Goal: Browse casually: Explore the website without a specific task or goal

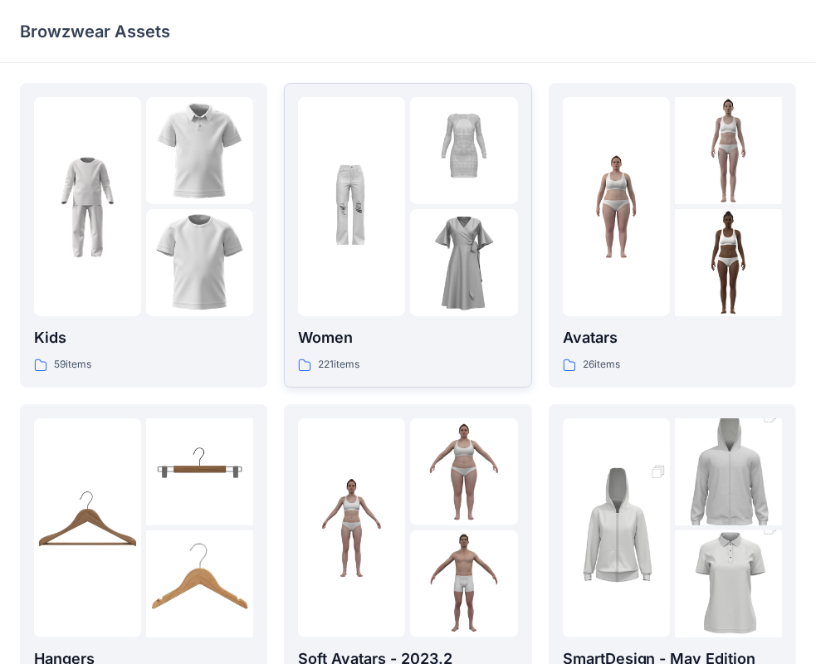
click at [427, 252] on img at bounding box center [463, 262] width 107 height 107
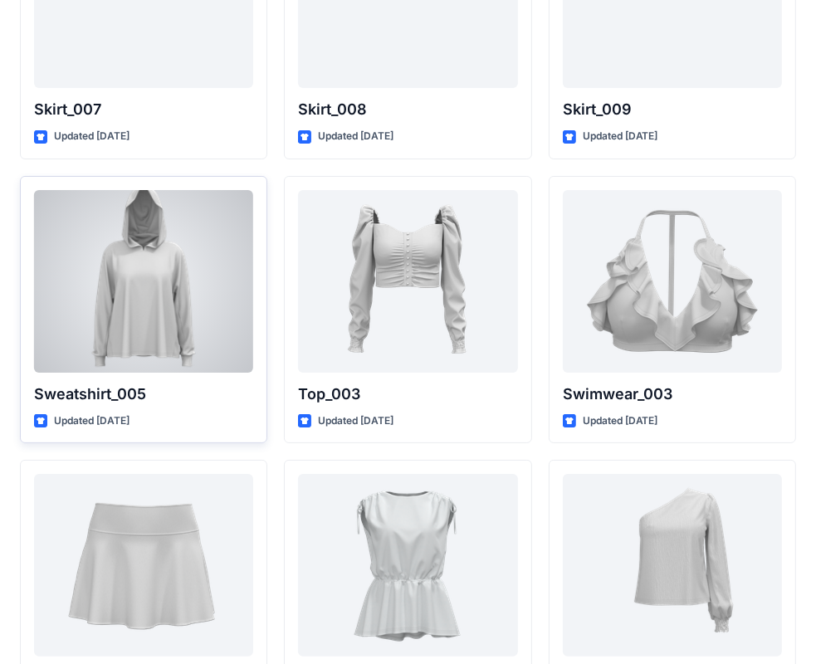
scroll to position [8222, 0]
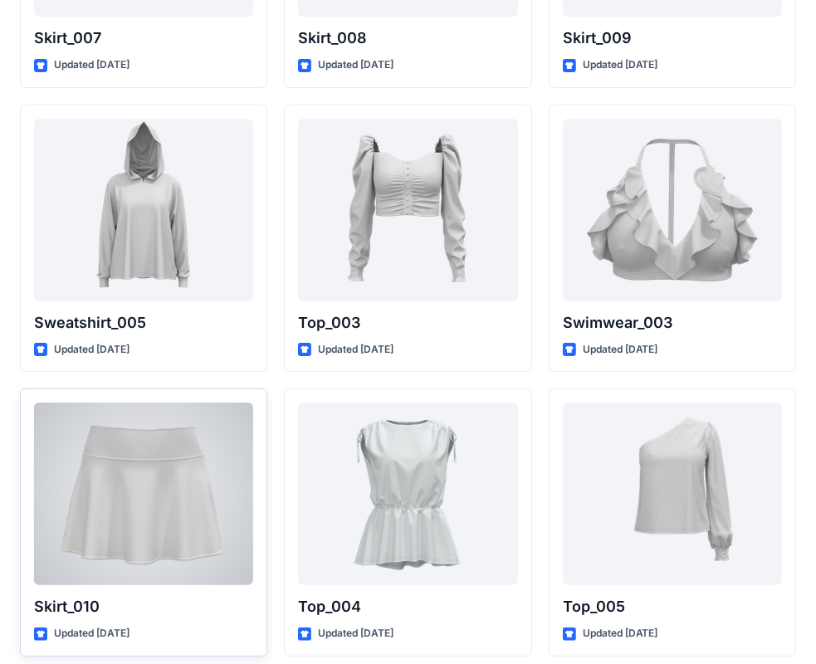
click at [144, 451] on div at bounding box center [143, 493] width 219 height 183
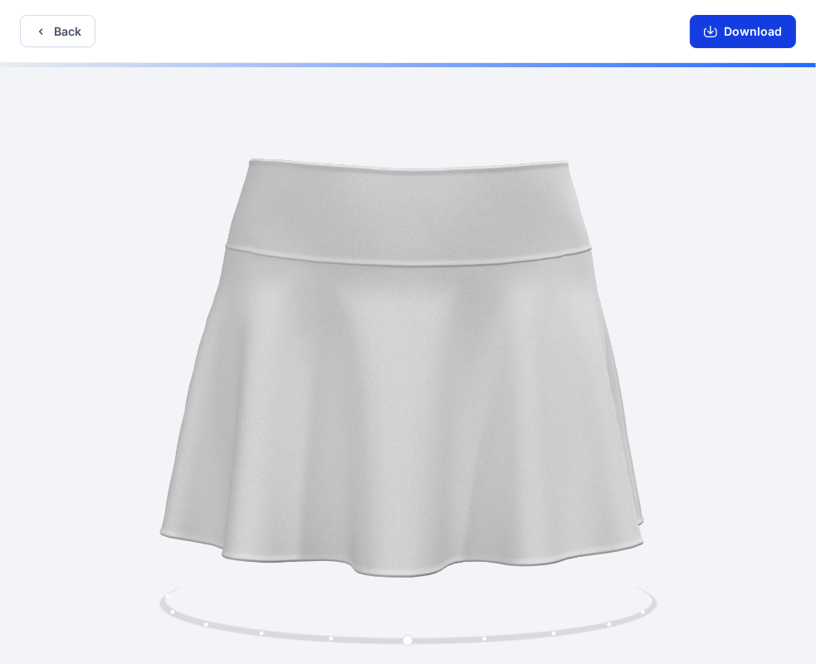
click at [717, 31] on icon "button" at bounding box center [710, 31] width 13 height 13
click at [45, 23] on button "Back" at bounding box center [58, 31] width 76 height 32
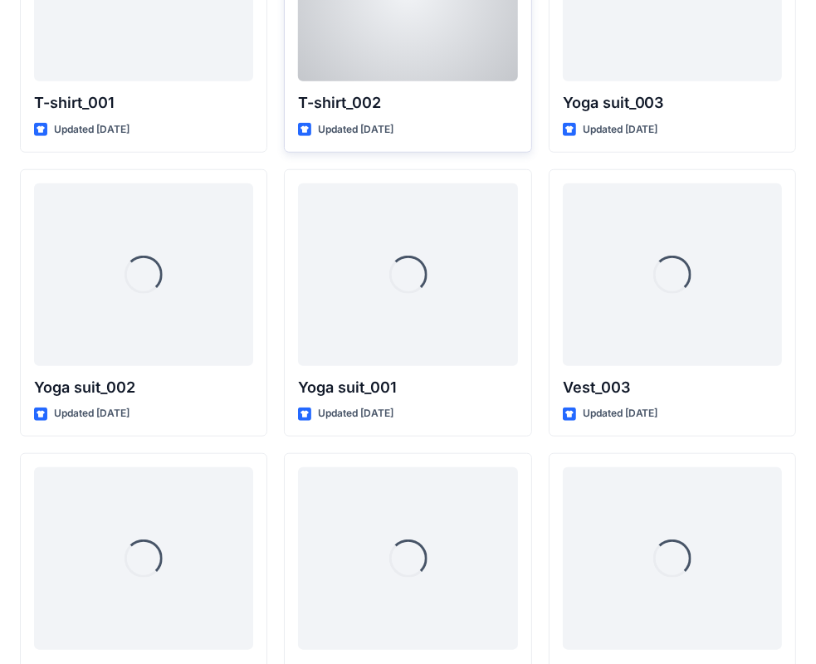
scroll to position [9052, 0]
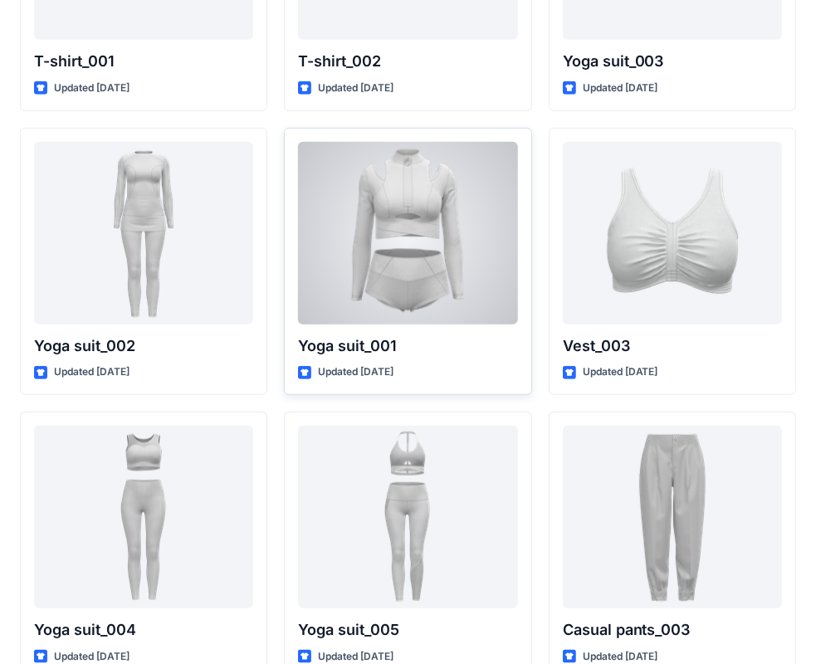
click at [485, 313] on div at bounding box center [407, 233] width 219 height 183
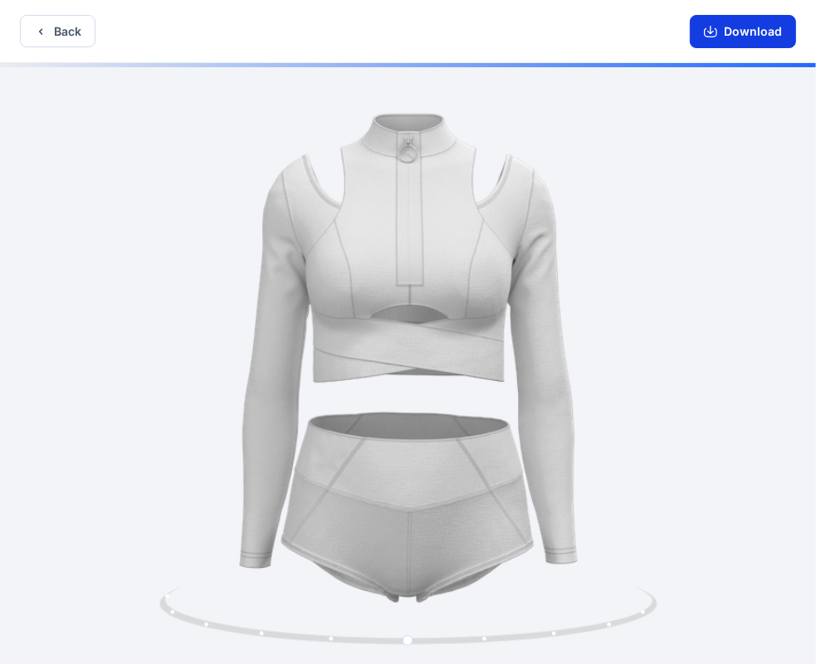
click at [717, 27] on icon "button" at bounding box center [710, 31] width 13 height 13
click at [37, 27] on icon "button" at bounding box center [40, 31] width 13 height 13
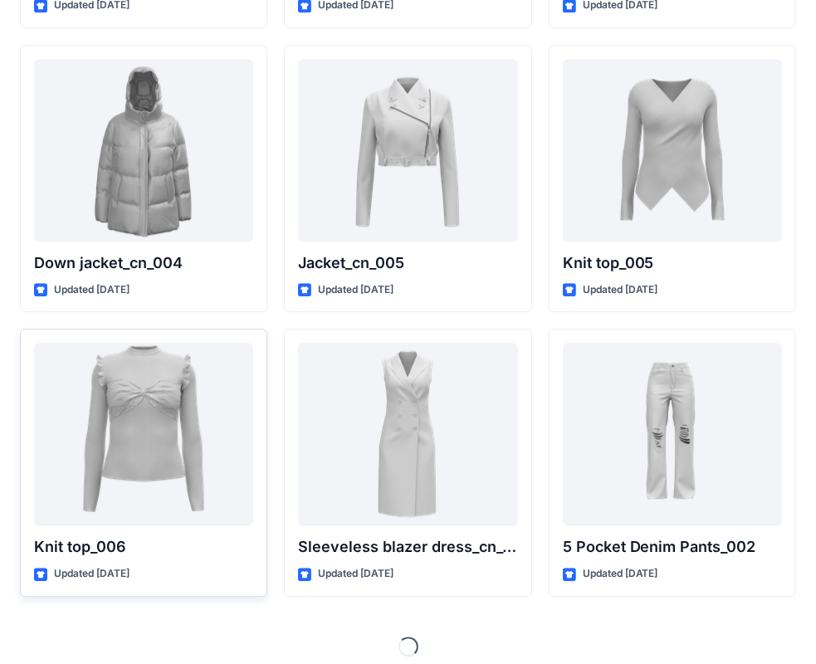
scroll to position [10852, 0]
